Goal: Information Seeking & Learning: Compare options

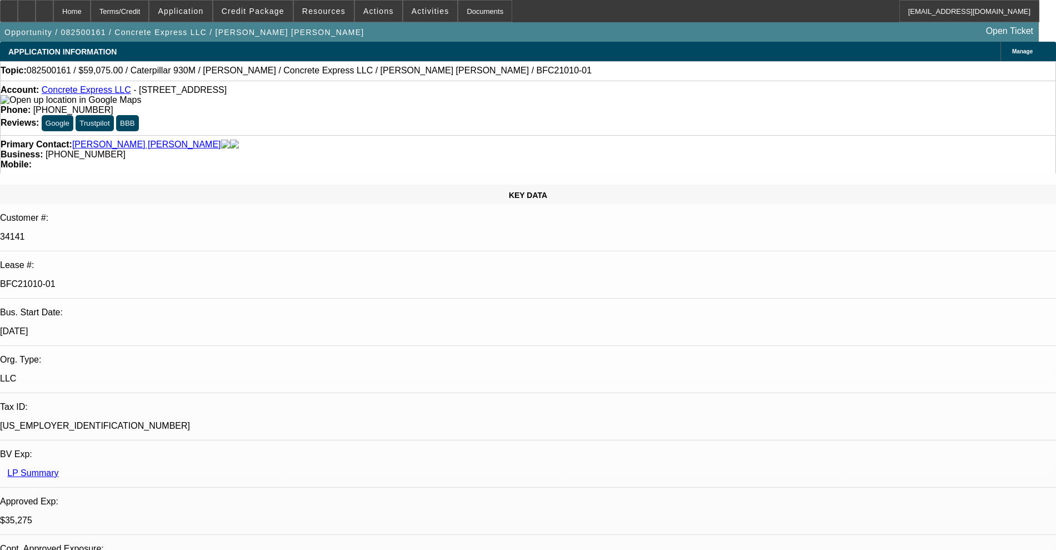
select select "0.15"
select select "2"
select select "0"
select select "6"
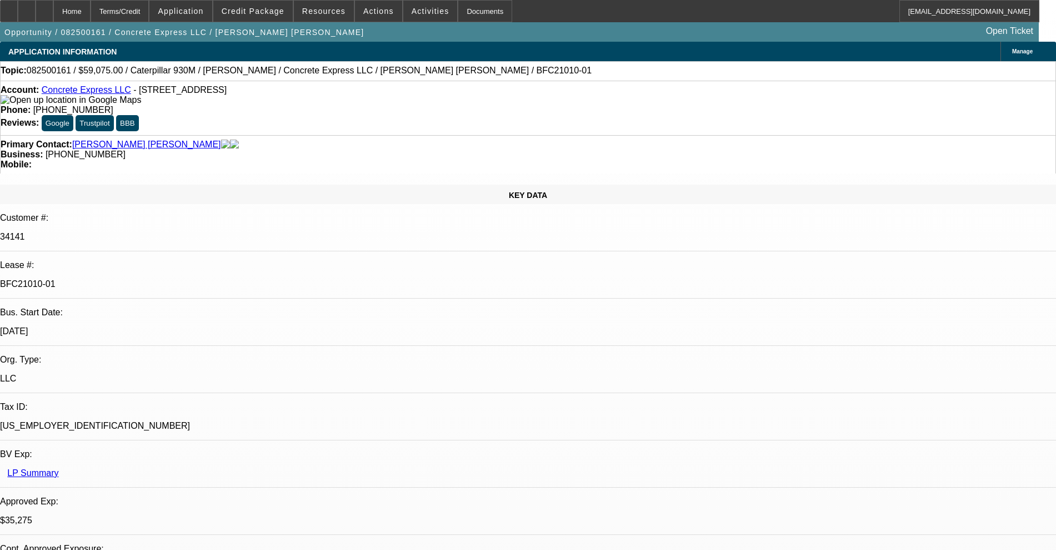
select select "0.15"
select select "2"
select select "0"
select select "6"
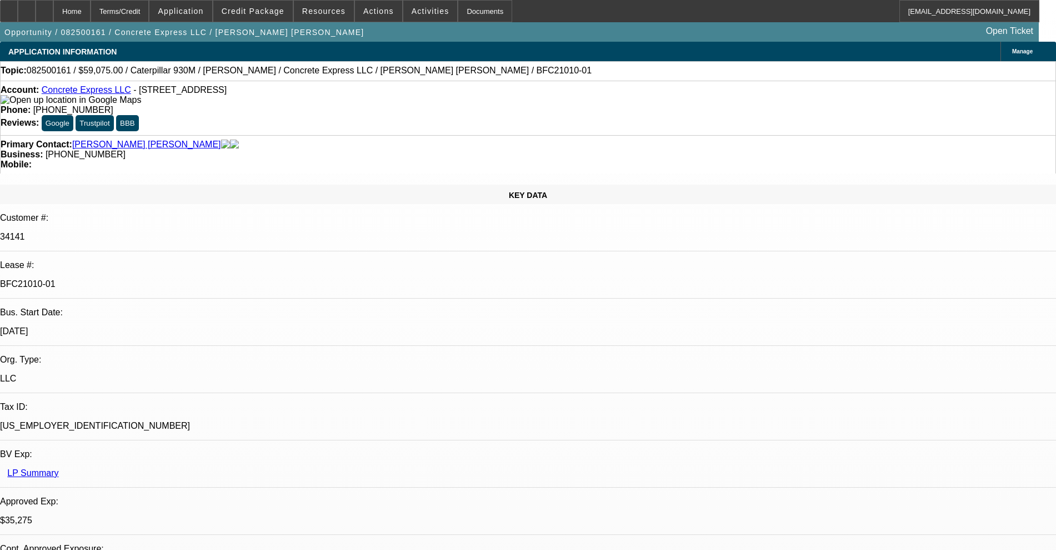
select select "0.15"
select select "2"
select select "0"
select select "6"
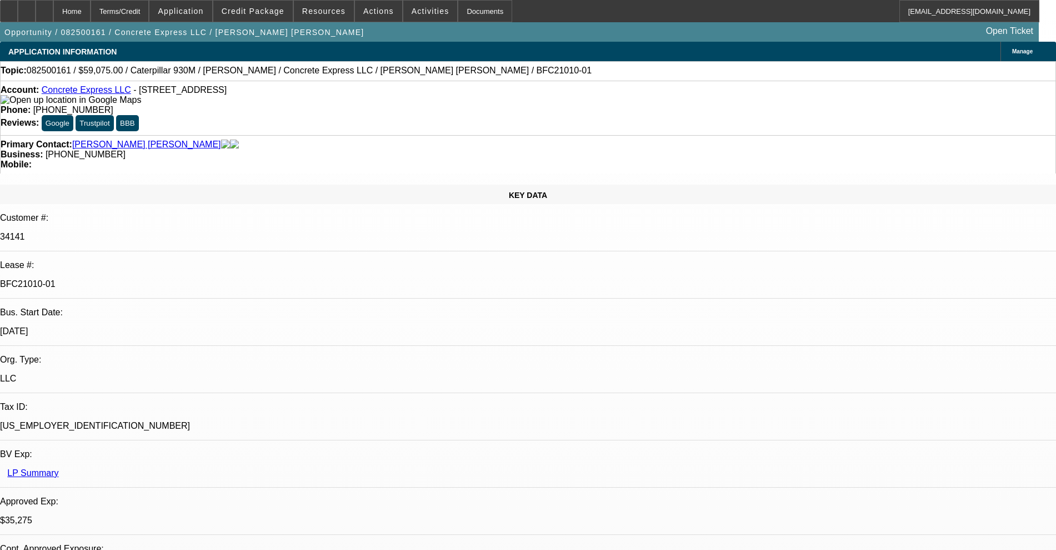
select select "0.2"
select select "2"
select select "0"
select select "6"
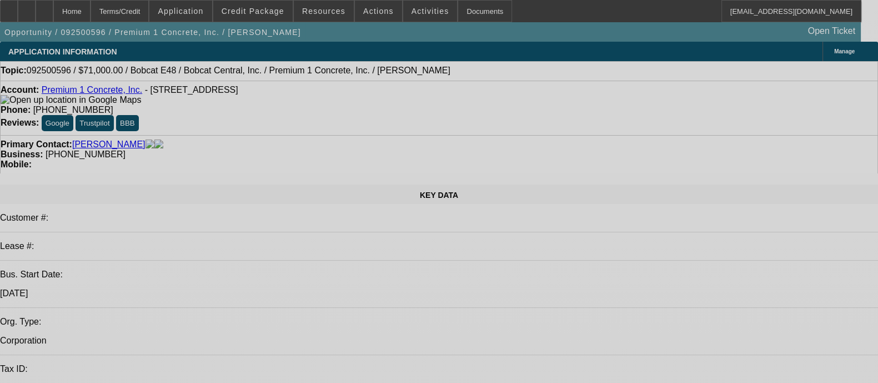
select select "0"
select select "2"
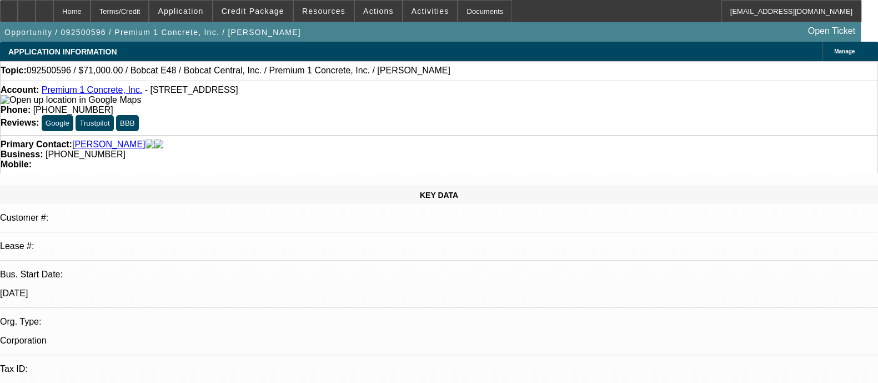
select select "0.1"
select select "2"
select select "0.1"
select select "2"
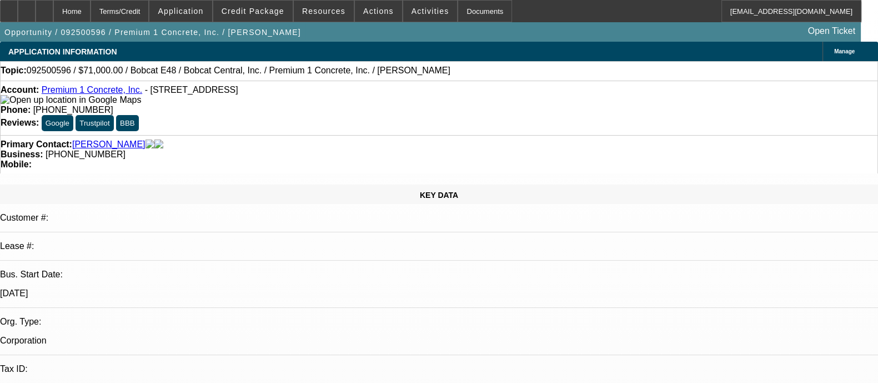
select select "1"
select select "4"
select select "1"
select select "4"
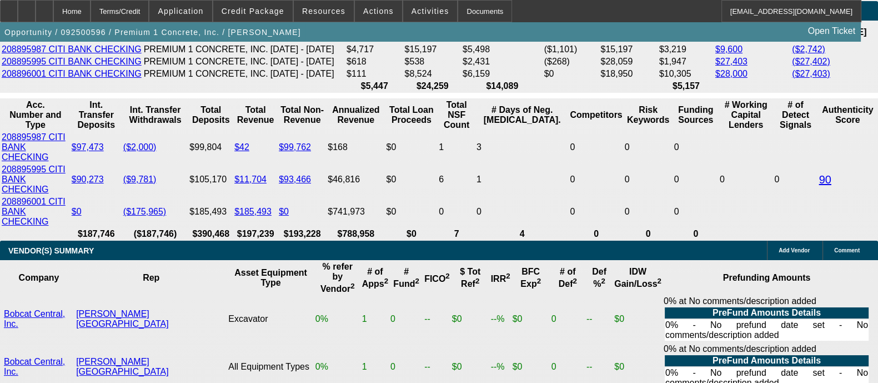
scroll to position [1736, 0]
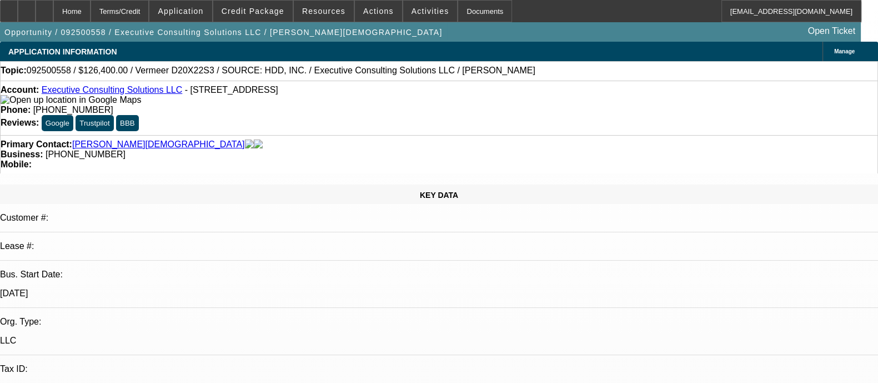
select select "0.2"
select select "2"
select select "0"
select select "6"
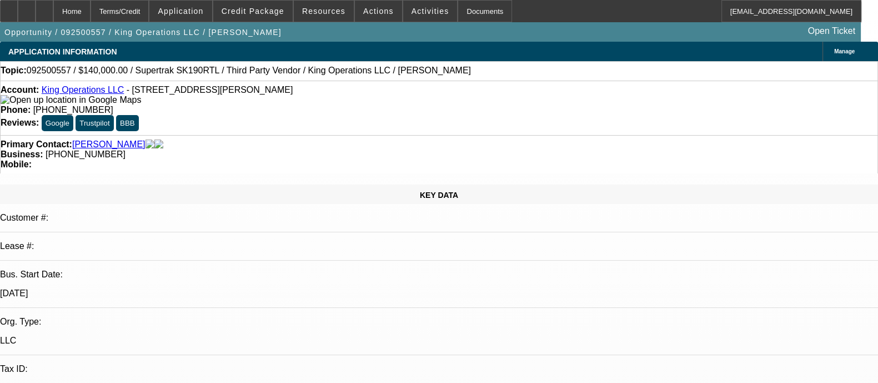
select select "0.2"
select select "2"
select select "0"
select select "6"
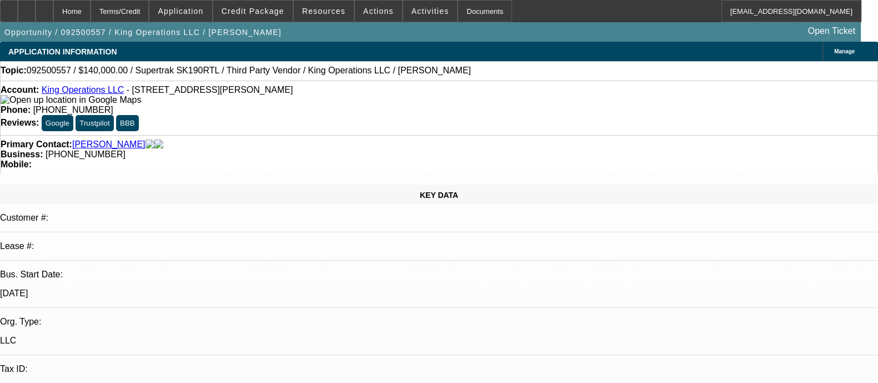
select select "0"
select select "2"
select select "0"
select select "6"
